Goal: Transaction & Acquisition: Purchase product/service

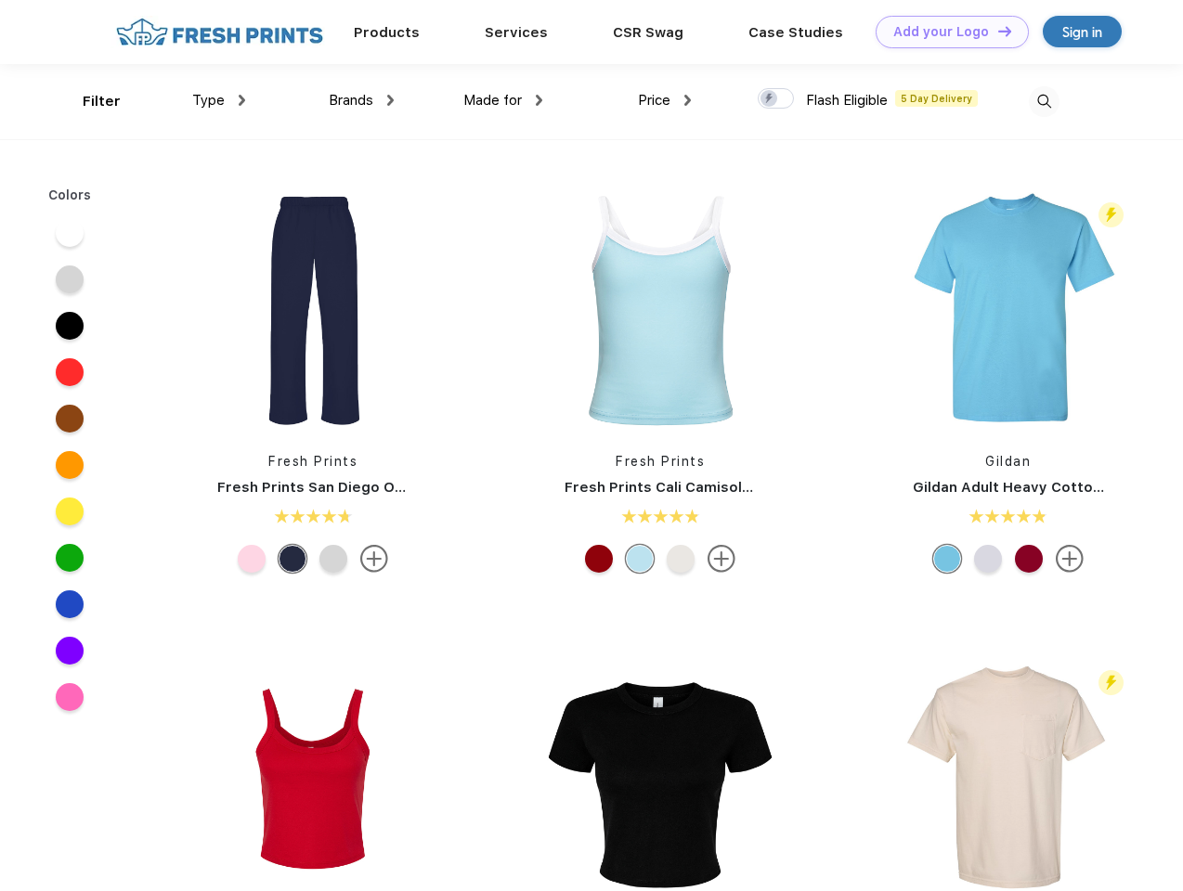
click at [945, 32] on link "Add your Logo Design Tool" at bounding box center [951, 32] width 153 height 32
click at [0, 0] on div "Design Tool" at bounding box center [0, 0] width 0 height 0
click at [996, 31] on link "Add your Logo Design Tool" at bounding box center [951, 32] width 153 height 32
click at [89, 101] on div "Filter" at bounding box center [102, 101] width 38 height 21
click at [219, 100] on span "Type" at bounding box center [208, 100] width 32 height 17
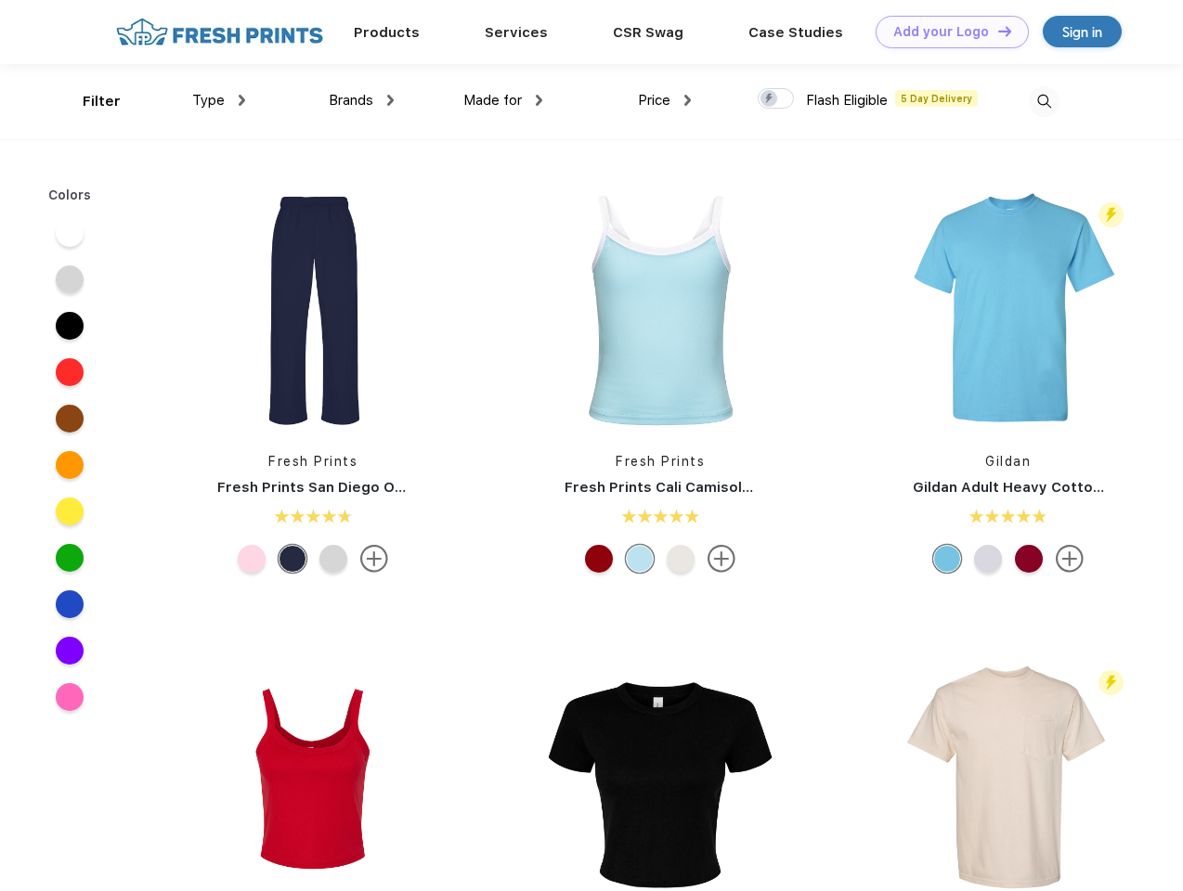
click at [361, 100] on span "Brands" at bounding box center [351, 100] width 45 height 17
click at [503, 100] on span "Made for" at bounding box center [492, 100] width 58 height 17
click at [665, 100] on span "Price" at bounding box center [654, 100] width 32 height 17
click at [776, 99] on div at bounding box center [776, 98] width 36 height 20
click at [770, 99] on input "checkbox" at bounding box center [764, 93] width 12 height 12
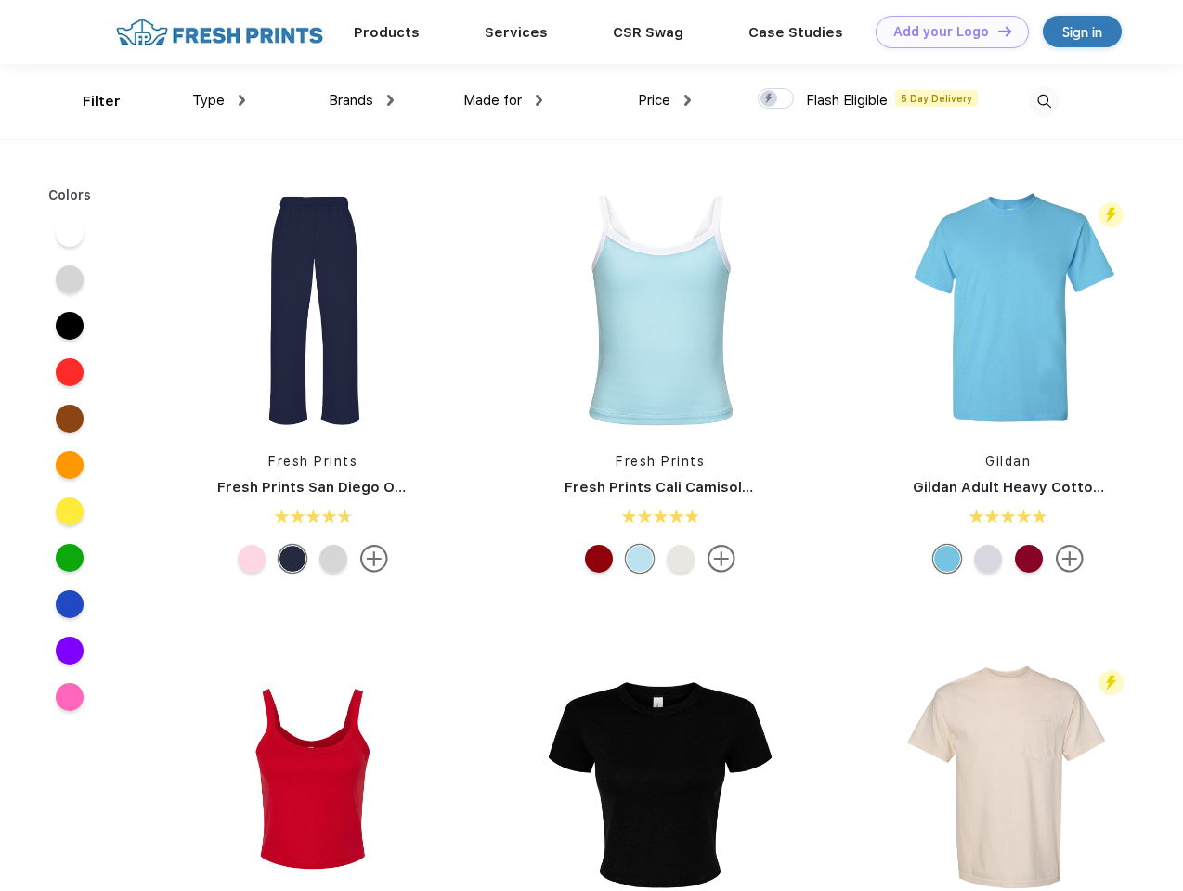
checkbox input "true"
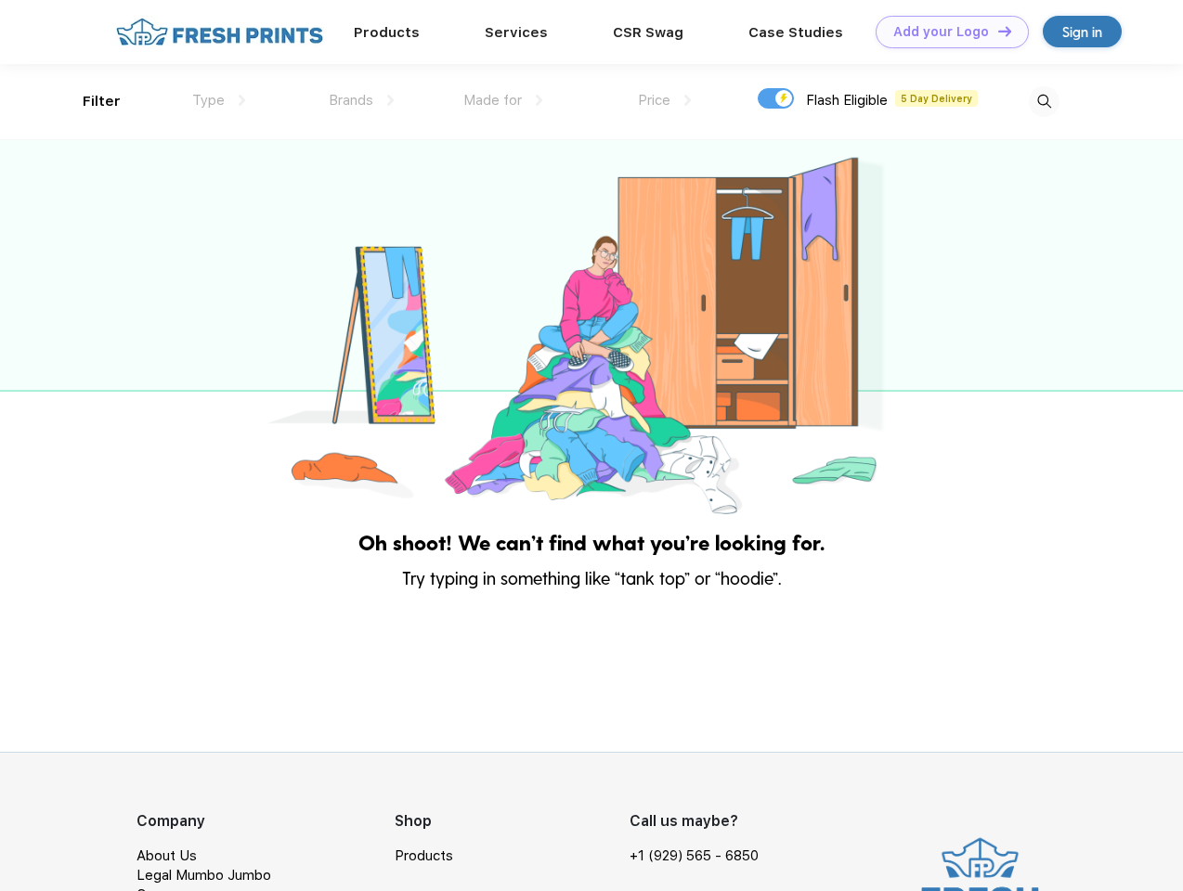
click at [1043, 101] on img at bounding box center [1044, 101] width 31 height 31
